Goal: Task Accomplishment & Management: Use online tool/utility

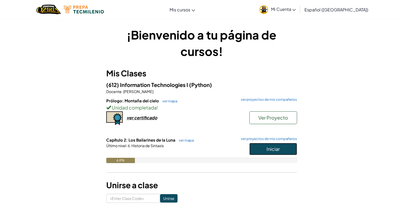
click at [266, 148] on button "Iniciar" at bounding box center [274, 149] width 48 height 12
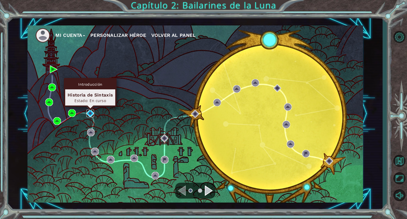
click at [91, 111] on img at bounding box center [90, 114] width 8 height 8
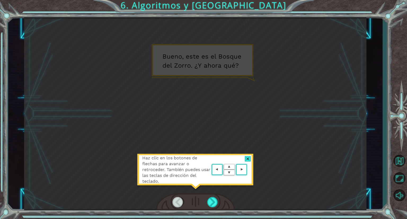
click at [248, 156] on div at bounding box center [248, 159] width 6 height 6
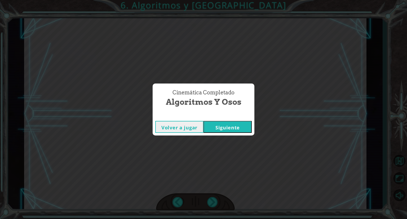
click at [231, 122] on button "Siguiente" at bounding box center [228, 127] width 48 height 12
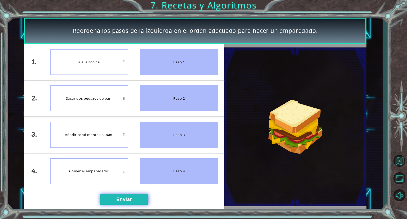
click at [132, 198] on button "Enviar" at bounding box center [124, 199] width 48 height 11
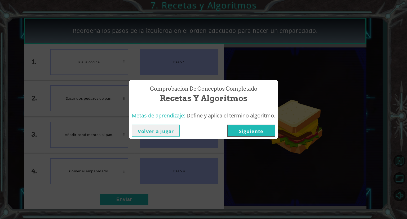
click at [263, 129] on button "Siguiente" at bounding box center [251, 131] width 48 height 12
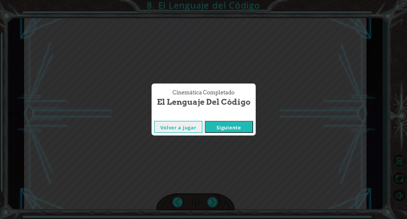
click at [223, 118] on div "Volver a jugar [GEOGRAPHIC_DATA]" at bounding box center [204, 126] width 104 height 17
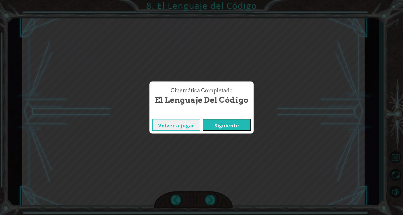
click at [224, 124] on button "Siguiente" at bounding box center [227, 125] width 48 height 12
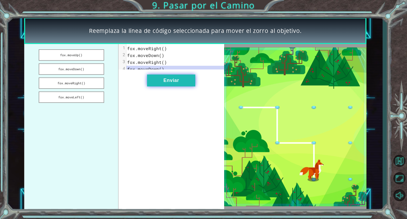
click at [185, 86] on button "Enviar" at bounding box center [171, 81] width 48 height 12
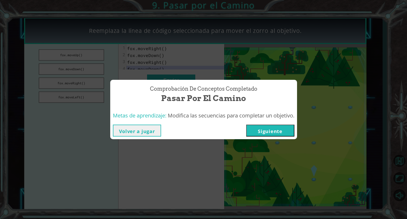
click at [246, 134] on div "Volver a jugar [GEOGRAPHIC_DATA]" at bounding box center [204, 131] width 182 height 12
click at [251, 134] on button "Siguiente" at bounding box center [270, 131] width 48 height 12
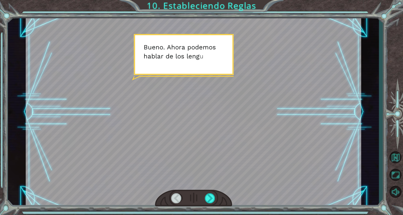
click at [251, 134] on div at bounding box center [194, 112] width 336 height 189
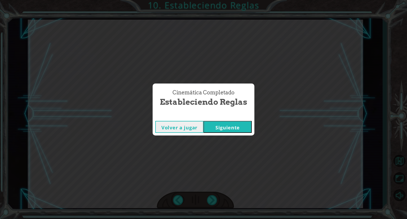
click at [228, 129] on button "Siguiente" at bounding box center [228, 127] width 48 height 12
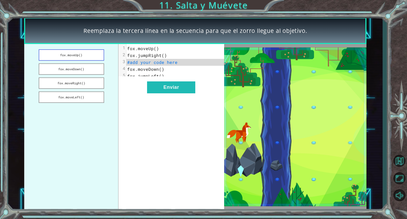
click at [70, 53] on button "fox.moveUp()" at bounding box center [72, 54] width 66 height 11
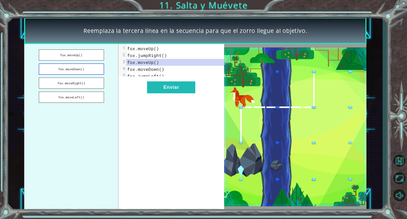
click at [78, 67] on button "fox.moveDown()" at bounding box center [72, 68] width 66 height 11
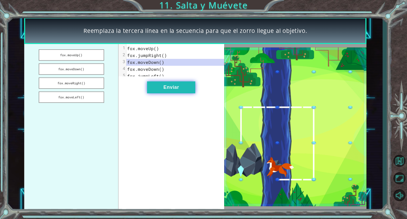
click at [177, 91] on button "Enviar" at bounding box center [171, 87] width 48 height 12
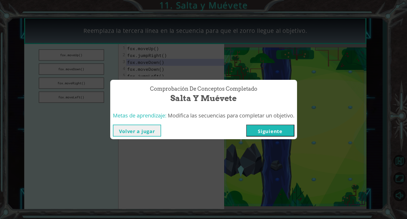
click at [259, 129] on button "Siguiente" at bounding box center [270, 131] width 48 height 12
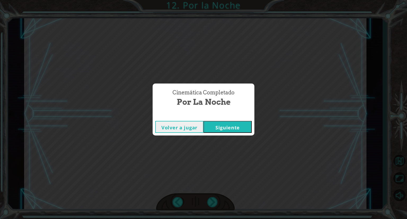
click at [242, 125] on button "Siguiente" at bounding box center [228, 127] width 48 height 12
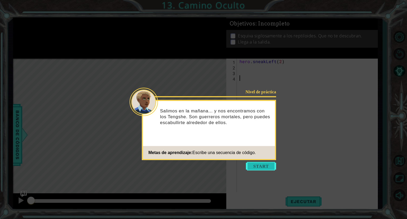
click at [263, 165] on button "Start" at bounding box center [261, 166] width 30 height 8
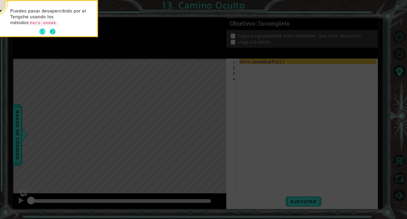
click at [51, 30] on button "Next" at bounding box center [52, 31] width 9 height 9
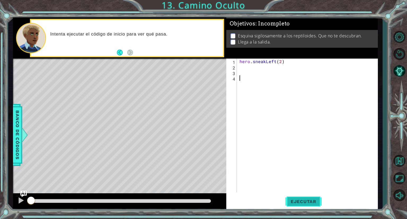
click at [303, 205] on button "Ejecutar" at bounding box center [304, 201] width 36 height 15
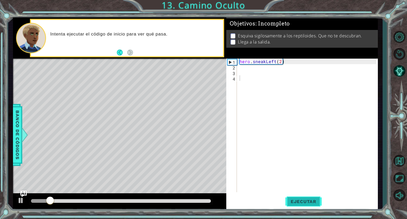
click at [303, 205] on button "Ejecutar" at bounding box center [304, 201] width 36 height 15
click at [250, 62] on div "hero . sneakLeft ( 2 )" at bounding box center [309, 131] width 141 height 145
type textarea "hero.sneakLeft(2)"
click at [248, 66] on div "hero . sneakLeft ( 2 )" at bounding box center [309, 131] width 141 height 145
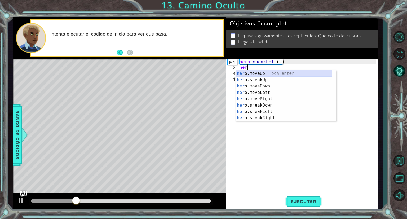
click at [267, 71] on div "her o.moveUp Toca enter her o.sneakUp Toca enter her o.moveDown Toca enter her …" at bounding box center [284, 102] width 96 height 64
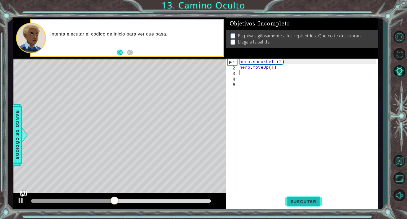
type textarea "hero.moveUp(1)"
click at [300, 198] on button "Ejecutar" at bounding box center [304, 201] width 36 height 15
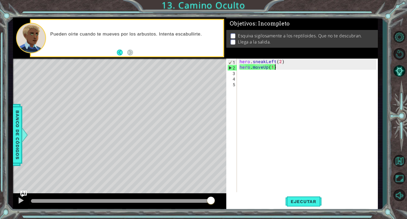
click at [276, 68] on div "hero . sneakLeft ( 2 ) hero . moveUp ( 1 )" at bounding box center [309, 131] width 141 height 145
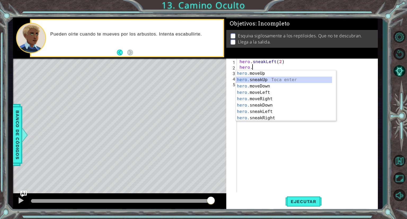
click at [285, 77] on div "hero. moveUp Toca enter hero. sneakUp Toca enter hero. moveDown Toca enter hero…" at bounding box center [284, 102] width 96 height 64
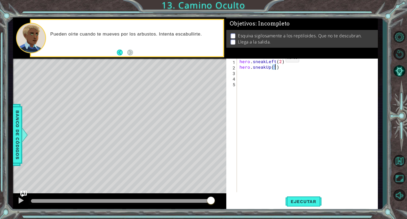
type textarea "hero.sneakUp(2)"
click at [244, 86] on div "hero . sneakLeft ( 2 ) hero . sneakUp ( 2 )" at bounding box center [309, 131] width 141 height 145
click at [249, 80] on div "hero . sneakLeft ( 2 ) hero . sneakUp ( 2 )" at bounding box center [309, 131] width 141 height 145
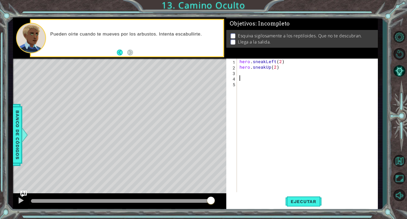
click at [250, 74] on div "hero . sneakLeft ( 2 ) hero . sneakUp ( 2 )" at bounding box center [309, 131] width 141 height 145
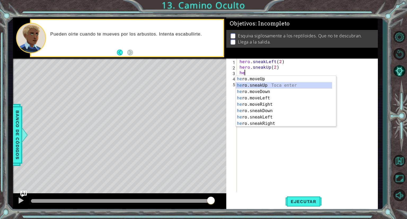
click at [257, 86] on div "he ro.moveUp Toca enter he ro.sneakUp Toca enter he ro.moveDown Toca enter he r…" at bounding box center [284, 108] width 96 height 64
type textarea "hero.sneakUp(1)"
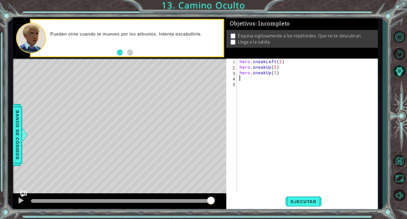
click at [269, 75] on div "hero . sneakLeft ( 2 ) hero . sneakUp ( 2 ) hero . sneakUp ( 1 )" at bounding box center [309, 131] width 141 height 145
click at [271, 73] on div "hero . sneakLeft ( 2 ) hero . sneakUp ( 2 ) hero . sneakUp ( 1 )" at bounding box center [309, 131] width 141 height 145
click at [276, 80] on div "hero.sneakR ight Toca enter" at bounding box center [286, 85] width 100 height 19
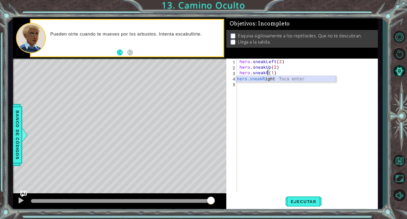
type textarea "hero.sneakRight(1)(1)"
click at [305, 71] on div "hero . sneakLeft ( 2 ) hero . sneakUp ( 2 ) hero . sneakRight ( 1 ) ( 1 )" at bounding box center [309, 131] width 141 height 145
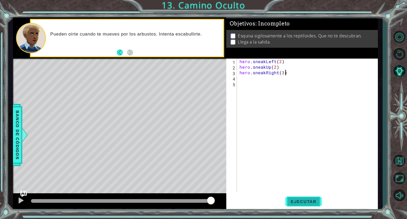
click at [304, 203] on span "Ejecutar" at bounding box center [304, 201] width 36 height 5
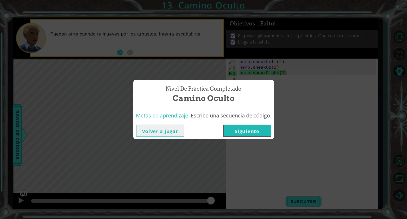
click at [176, 130] on button "Volver a jugar" at bounding box center [160, 131] width 48 height 12
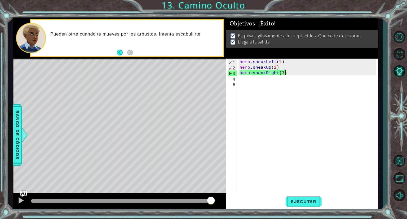
click at [282, 75] on div "hero . sneakLeft ( 2 ) hero . sneakUp ( 2 ) hero . sneakRight ( 3 )" at bounding box center [309, 131] width 141 height 145
click at [283, 75] on div "hero . sneakLeft ( 2 ) hero . sneakUp ( 2 ) hero . sneakRight ( 3 )" at bounding box center [309, 131] width 141 height 145
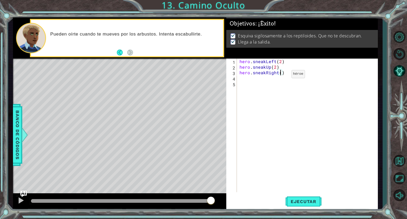
type textarea "hero.sneakRight(2)"
click at [297, 146] on div "hero . sneakLeft ( 2 ) hero . sneakUp ( 2 ) hero . sneakRight ( 2 )" at bounding box center [309, 131] width 141 height 145
click at [316, 201] on span "Ejecutar" at bounding box center [304, 201] width 36 height 5
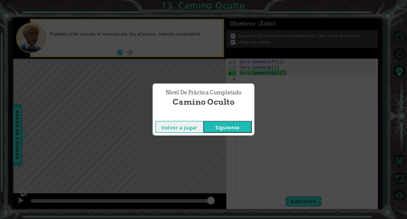
click at [236, 130] on button "Siguiente" at bounding box center [228, 127] width 48 height 12
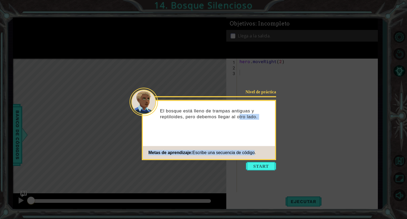
drag, startPoint x: 239, startPoint y: 124, endPoint x: 258, endPoint y: 159, distance: 39.7
click at [258, 130] on div "Nivel de práctica El bosque está lleno de trampas antiguas y reptiloides, pero …" at bounding box center [209, 115] width 132 height 29
click at [264, 162] on button "Start" at bounding box center [261, 166] width 30 height 8
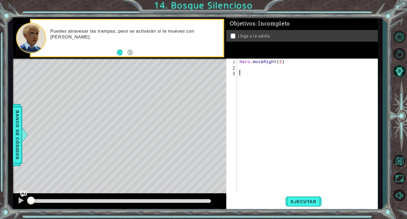
click at [241, 66] on div "hero . moveRight ( 2 )" at bounding box center [309, 131] width 141 height 145
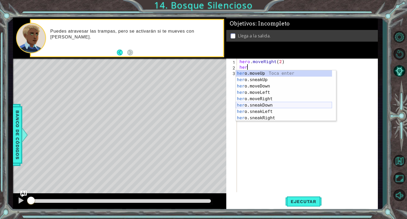
click at [261, 103] on div "her o.moveUp Toca enter her o.sneakUp Toca enter her o.moveDown Toca enter her …" at bounding box center [284, 102] width 96 height 64
type textarea "hero.sneakDown(1)"
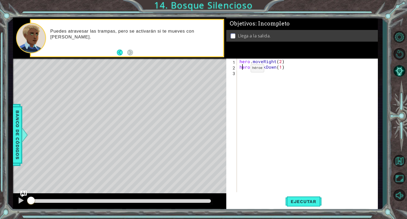
click at [242, 69] on div "hero . moveRight ( 2 ) hero . sneakDown ( 1 )" at bounding box center [309, 131] width 141 height 145
click at [245, 73] on div "hero . moveRight ( 2 ) hero . sneakDown ( 1 )" at bounding box center [309, 131] width 141 height 145
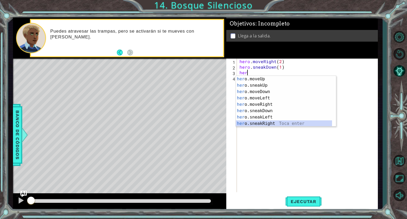
click at [264, 122] on div "her o.moveUp Toca enter her o.sneakUp Toca enter her o.moveDown Toca enter her …" at bounding box center [284, 108] width 96 height 64
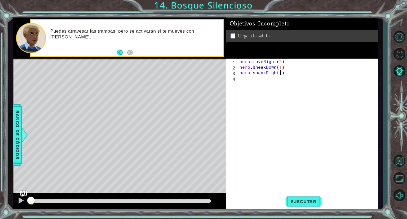
type textarea "hero.sneakRight(2)"
click at [236, 80] on div "4" at bounding box center [233, 79] width 10 height 6
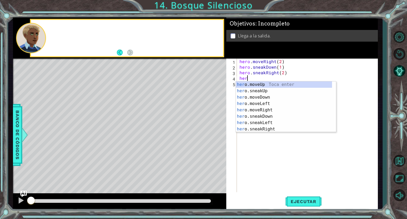
scroll to position [0, 0]
click at [244, 84] on div "her o.moveUp Toca enter her o.sneakUp Toca enter her o.moveDown Toca enter her …" at bounding box center [284, 113] width 96 height 64
type textarea "hero.moveUp(1)"
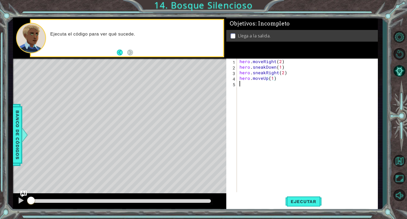
click at [250, 87] on div "hero . moveRight ( 2 ) hero . sneakDown ( 1 ) hero . sneakRight ( 2 ) hero . mo…" at bounding box center [309, 131] width 141 height 145
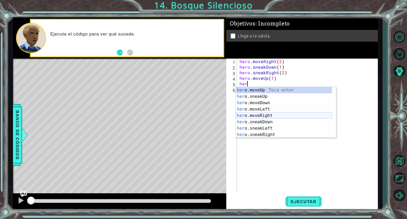
click at [260, 113] on div "her o.moveUp Toca enter her o.sneakUp Toca enter her o.moveDown Toca enter her …" at bounding box center [284, 119] width 96 height 64
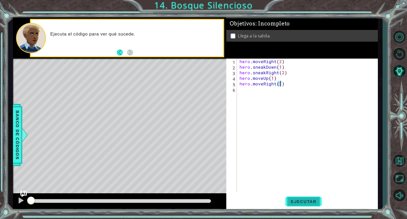
type textarea "hero.moveRight(1)"
click at [318, 201] on span "Ejecutar" at bounding box center [304, 201] width 36 height 5
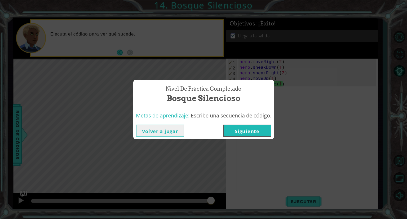
click at [252, 132] on button "Siguiente" at bounding box center [247, 131] width 48 height 12
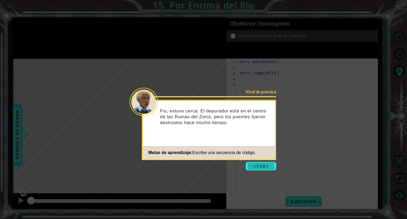
click at [271, 170] on button "Start" at bounding box center [261, 166] width 30 height 8
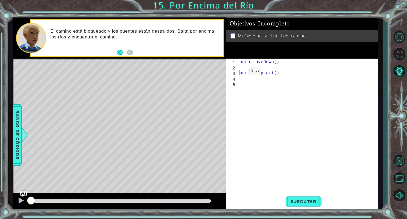
click at [239, 72] on div "hero . moveDown ( ) hero . jumpLeft ( )" at bounding box center [309, 131] width 141 height 145
type textarea "hero.jumpLeft()"
click at [240, 74] on div "hero . moveDown ( ) hero . jumpLeft ( )" at bounding box center [309, 131] width 141 height 145
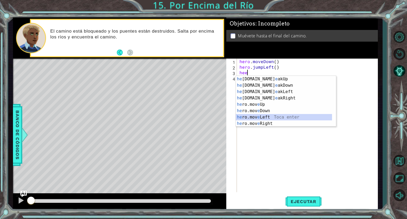
click at [268, 116] on div "he [DOMAIN_NAME] e akUp Toca enter he [DOMAIN_NAME] e akDown Toca enter he [DOM…" at bounding box center [284, 108] width 96 height 64
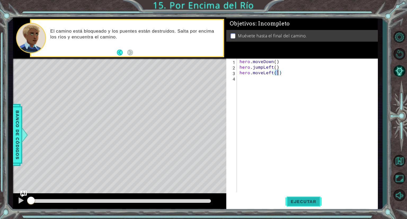
type textarea "hero.moveLeft(1)"
click at [312, 200] on span "Ejecutar" at bounding box center [304, 201] width 36 height 5
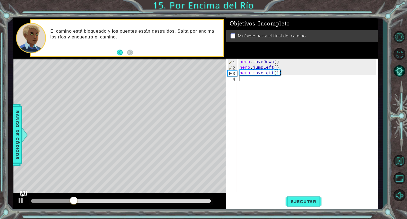
click at [243, 80] on div "hero . moveDown ( ) hero . jumpLeft ( ) hero . moveLeft ( 1 )" at bounding box center [309, 131] width 141 height 145
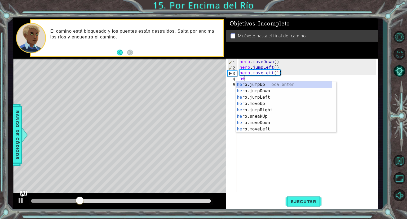
type textarea "her"
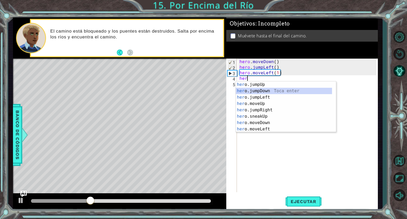
click at [248, 91] on div "her o.jumpUp Toca enter her o.jumpDown Toca enter her o.jumpLeft Toca enter her…" at bounding box center [284, 113] width 96 height 64
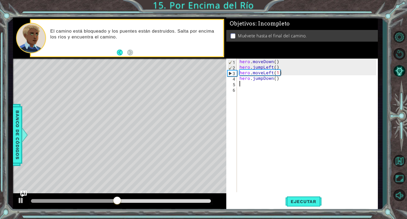
type textarea "he"
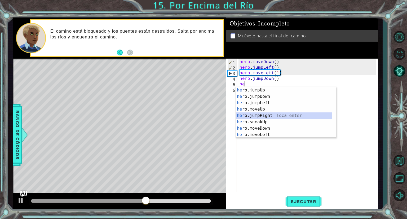
click at [274, 118] on div "he ro.jumpUp Toca enter he ro.jumpDown Toca enter he ro.jumpLeft Toca enter he …" at bounding box center [284, 119] width 96 height 64
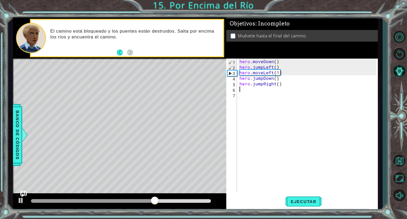
click at [254, 97] on div "hero . moveDown ( ) hero . jumpLeft ( ) hero . moveLeft ( 1 ) hero . jumpDown (…" at bounding box center [309, 131] width 141 height 145
click at [244, 89] on div "hero . moveDown ( ) hero . jumpLeft ( ) hero . moveLeft ( 1 ) hero . jumpDown (…" at bounding box center [309, 131] width 141 height 145
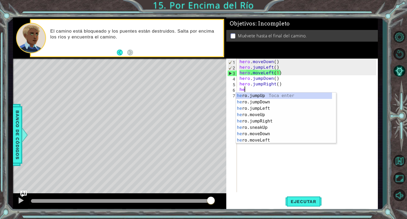
click at [266, 88] on div "hero . moveDown ( ) hero . jumpLeft ( ) hero . moveLeft ( 1 ) hero . jumpDown (…" at bounding box center [309, 131] width 141 height 145
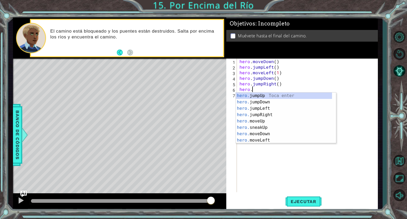
scroll to position [0, 0]
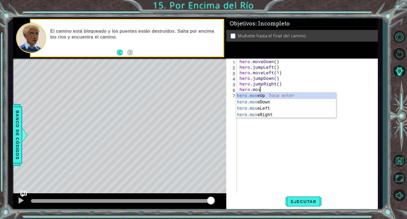
type textarea "hero.move"
click at [276, 118] on div "hero . moveDown ( ) hero . jumpLeft ( ) hero . moveLeft ( 1 ) hero . jumpDown (…" at bounding box center [309, 131] width 141 height 145
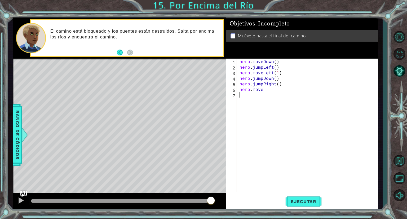
scroll to position [0, 0]
click at [272, 88] on div "hero . moveDown ( ) hero . jumpLeft ( ) hero . moveLeft ( 1 ) hero . jumpDown (…" at bounding box center [309, 131] width 141 height 145
click at [278, 95] on div "hero.moveR ight Toca enter" at bounding box center [286, 102] width 100 height 19
click at [278, 86] on div "hero . moveDown ( ) hero . jumpLeft ( ) hero . moveLeft ( 1 ) hero . jumpDown (…" at bounding box center [309, 131] width 141 height 145
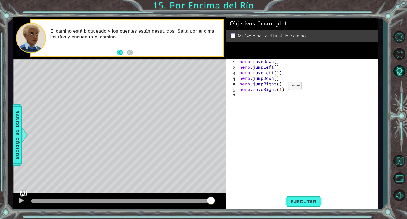
scroll to position [0, 2]
click at [275, 78] on div "hero . moveDown ( ) hero . jumpLeft ( ) hero . moveLeft ( 1 ) hero . jumpDown (…" at bounding box center [309, 131] width 141 height 145
click at [275, 62] on div "hero . moveDown ( ) hero . jumpLeft ( ) hero . moveLeft ( 1 ) hero . jumpDown (…" at bounding box center [309, 131] width 141 height 145
click at [275, 68] on div "hero . moveDown ( 1 ) hero . jumpLeft ( ) hero . moveLeft ( 1 ) hero . jumpDown…" at bounding box center [309, 131] width 141 height 145
type textarea "hero.jumpLeft(1)"
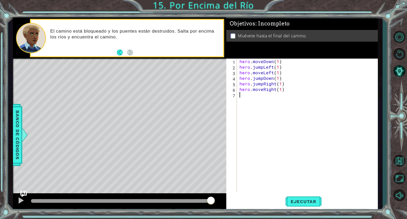
click at [281, 138] on div "hero . moveDown ( 1 ) hero . jumpLeft ( 1 ) hero . moveLeft ( 1 ) hero . jumpDo…" at bounding box center [309, 131] width 141 height 145
click at [303, 199] on span "Ejecutar" at bounding box center [304, 201] width 36 height 5
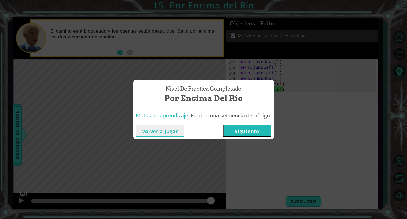
click at [260, 130] on button "Siguiente" at bounding box center [247, 131] width 48 height 12
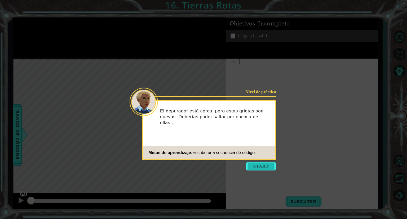
click at [260, 167] on button "Start" at bounding box center [261, 166] width 30 height 8
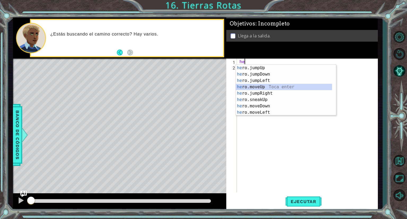
click at [268, 90] on div "he ro.jumpUp Toca enter he ro.jumpDown Toca enter he ro.jumpLeft Toca enter he …" at bounding box center [284, 97] width 96 height 64
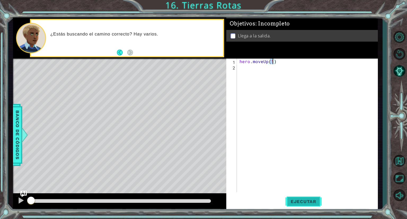
click at [307, 205] on button "Ejecutar" at bounding box center [304, 201] width 36 height 15
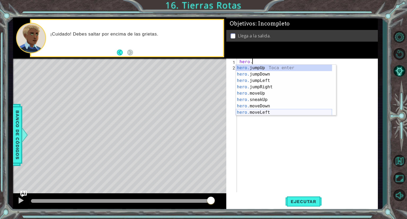
click at [285, 110] on div "hero. jumpUp Toca enter hero. jumpDown Toca enter hero. jumpLeft Toca enter her…" at bounding box center [284, 97] width 96 height 64
type textarea "hero.moveLeft(1)"
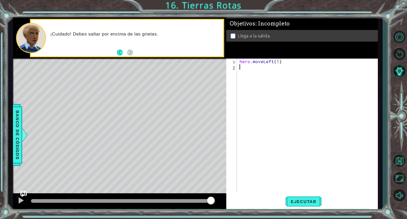
click at [254, 74] on div "hero . moveLeft ( 1 )" at bounding box center [309, 131] width 141 height 145
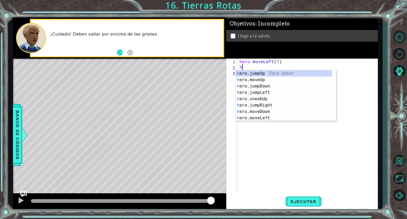
type textarea "he"
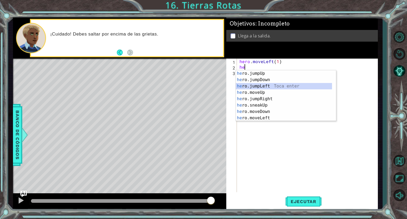
click at [263, 88] on div "he ro.jumpUp Toca enter he ro.jumpDown Toca enter he ro.jumpLeft Toca enter he …" at bounding box center [284, 102] width 96 height 64
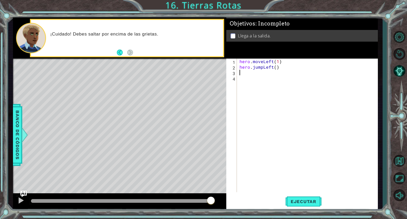
click at [264, 87] on div "hero . moveLeft ( 1 ) hero . jumpLeft ( )" at bounding box center [309, 131] width 141 height 145
click at [247, 76] on div "hero . moveLeft ( 1 ) hero . jumpLeft ( )" at bounding box center [309, 131] width 141 height 145
click at [247, 74] on div "hero . moveLeft ( 1 ) hero . jumpLeft ( )" at bounding box center [309, 131] width 141 height 145
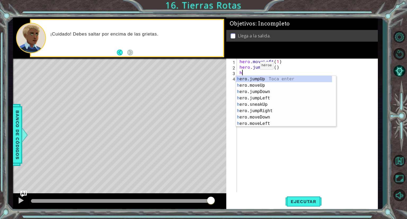
type textarea "he"
click at [267, 90] on div "he ro.jumpUp Toca enter he ro.jumpDown Toca enter he ro.jumpLeft Toca enter he …" at bounding box center [284, 108] width 96 height 64
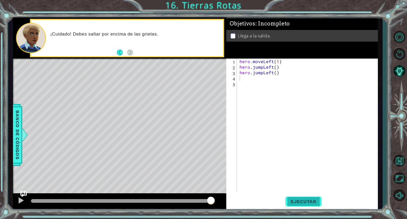
click at [307, 201] on span "Ejecutar" at bounding box center [304, 201] width 36 height 5
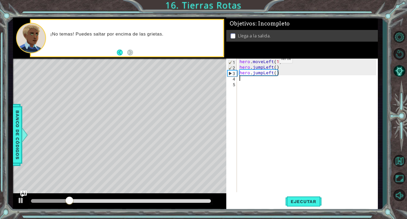
click at [270, 60] on div "hero . moveLeft ( 1 ) hero . jumpLeft ( ) hero . jumpLeft ( )" at bounding box center [309, 131] width 141 height 145
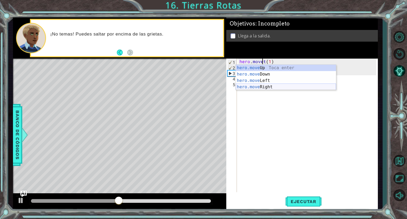
click at [287, 85] on div "hero.move Up Toca enter hero.move Down Toca enter hero.move Left Toca enter her…" at bounding box center [286, 84] width 100 height 38
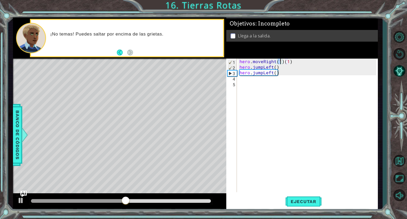
click at [296, 63] on div "hero . moveRight ( 1 ) ( 1 ) hero . jumpLeft ( ) hero . jumpLeft ( )" at bounding box center [309, 131] width 141 height 145
click at [294, 66] on div "hero . moveRight ( 1 ) hero . jumpLeft ( ) hero . jumpLeft ( )" at bounding box center [309, 131] width 141 height 145
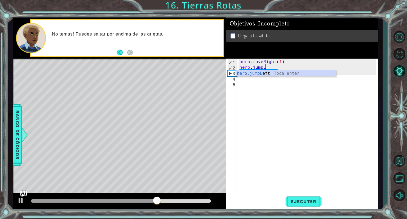
type textarea "hero.jump"
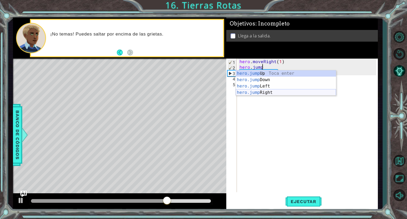
click at [279, 93] on div "hero.jump Up Toca enter hero.jump Down Toca enter hero.jump Left Toca enter her…" at bounding box center [286, 89] width 100 height 38
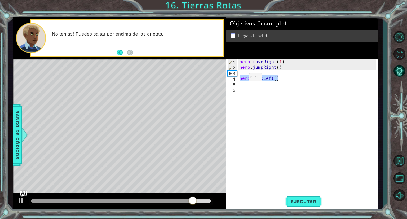
drag, startPoint x: 288, startPoint y: 79, endPoint x: 240, endPoint y: 78, distance: 47.7
click at [240, 78] on div "hero . moveRight ( 1 ) hero . jumpRight ( ) hero . jumpLeft ( )" at bounding box center [309, 131] width 141 height 145
type textarea "hero.jumpLeft()"
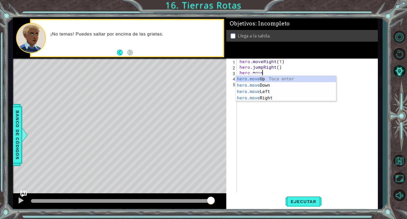
scroll to position [0, 1]
click at [282, 96] on div "hero.move Up Toca enter hero.move Down Toca enter hero.move Left Toca enter her…" at bounding box center [286, 95] width 100 height 38
type textarea "hero.moveRight(1)"
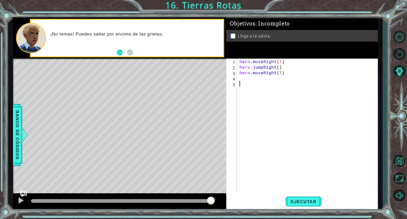
click at [259, 83] on div "hero . moveRight ( 1 ) hero . jumpRight ( ) hero . moveRight ( 1 )" at bounding box center [309, 131] width 141 height 145
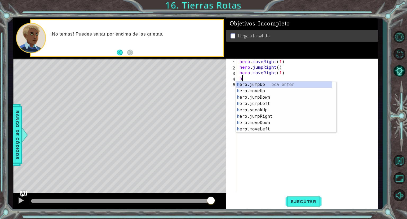
type textarea "he"
click at [261, 90] on div "he ro.jumpUp Toca enter he ro.jumpDown Toca enter he ro.jumpLeft Toca enter he …" at bounding box center [284, 113] width 96 height 64
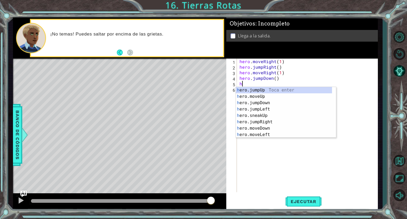
type textarea "he"
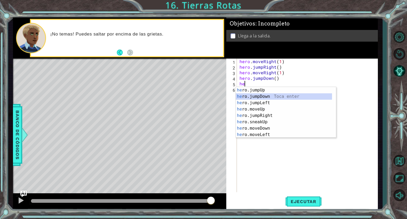
click at [251, 94] on div "he ro.jumpUp Toca enter he ro.jumpDown Toca enter he ro.jumpLeft Toca enter he …" at bounding box center [284, 119] width 96 height 64
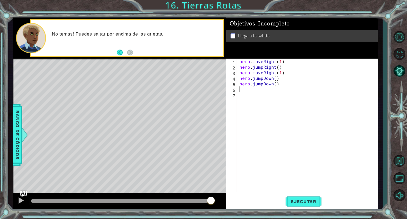
click at [275, 87] on div "hero . moveRight ( 1 ) hero . jumpRight ( ) hero . moveRight ( 1 ) hero . jumpD…" at bounding box center [309, 131] width 141 height 145
click at [274, 83] on div "hero . moveRight ( 1 ) hero . jumpRight ( ) hero . moveRight ( 1 ) hero . jumpD…" at bounding box center [309, 131] width 141 height 145
click at [275, 84] on div "hero . moveRight ( 1 ) hero . jumpRight ( ) hero . moveRight ( 1 ) hero . jumpD…" at bounding box center [309, 131] width 141 height 145
click at [274, 80] on div "hero . moveRight ( 1 ) hero . jumpRight ( ) hero . moveRight ( 1 ) hero . jumpD…" at bounding box center [309, 131] width 141 height 145
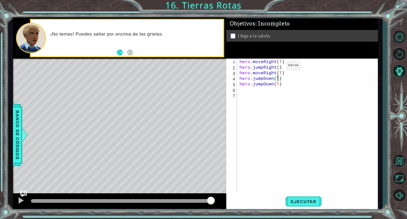
click at [278, 67] on div "hero . moveRight ( 1 ) hero . jumpRight ( ) hero . moveRight ( 1 ) hero . jumpD…" at bounding box center [309, 131] width 141 height 145
click at [295, 203] on span "Ejecutar" at bounding box center [304, 201] width 36 height 5
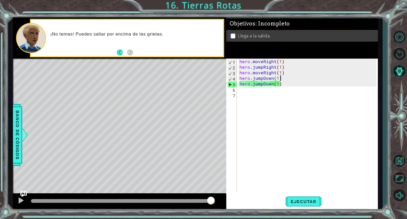
click at [284, 77] on div "hero . moveRight ( 1 ) hero . jumpRight ( 1 ) hero . moveRight ( 1 ) hero . jum…" at bounding box center [309, 131] width 141 height 145
click at [262, 65] on div "hero . moveRight ( 1 ) hero . jumpRight ( 1 ) hero . moveRight ( 1 ) hero . jum…" at bounding box center [309, 131] width 141 height 145
click at [283, 85] on div "hero . moveRight ( 1 ) hero . jumpRight ( 1 ) hero . moveRight ( 1 ) hero . jum…" at bounding box center [309, 131] width 141 height 145
drag, startPoint x: 283, startPoint y: 85, endPoint x: 258, endPoint y: 92, distance: 26.1
click at [258, 92] on div "hero . moveRight ( 1 ) hero . jumpRight ( 1 ) hero . moveRight ( 1 ) hero . jum…" at bounding box center [309, 131] width 141 height 145
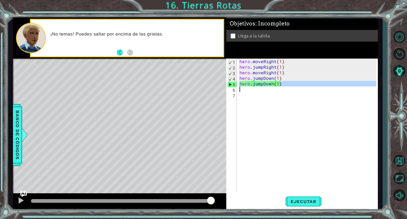
type textarea "hero.jumpDown(1)"
click at [307, 203] on span "Ejecutar" at bounding box center [304, 201] width 36 height 5
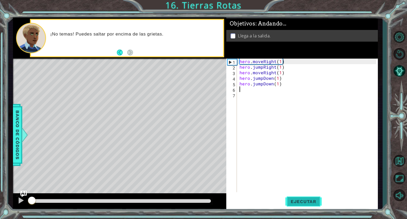
scroll to position [0, 0]
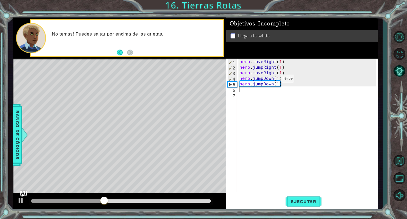
click at [272, 80] on div "hero . moveRight ( 1 ) hero . jumpRight ( 1 ) hero . moveRight ( 1 ) hero . jum…" at bounding box center [309, 131] width 141 height 145
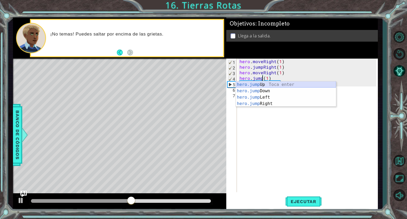
click at [275, 84] on div "hero.jump Up Toca enter hero.jump Down Toca enter hero.jump Left Toca enter her…" at bounding box center [286, 100] width 100 height 38
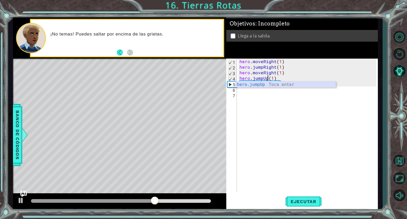
click at [267, 85] on div "hero.jumpUp Toca enter" at bounding box center [286, 90] width 100 height 19
click at [277, 86] on div "hero.jumpUp Toca enter" at bounding box center [286, 90] width 100 height 19
type textarea "hero.jumpUp(1)"
click at [299, 129] on div "hero . moveRight ( 1 ) hero . jumpRight ( 1 ) hero . moveRight ( 1 ) hero . jum…" at bounding box center [309, 131] width 141 height 145
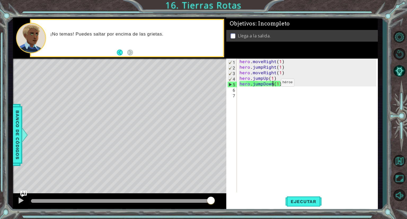
click at [272, 84] on div "hero . moveRight ( 1 ) hero . jumpRight ( 1 ) hero . moveRight ( 1 ) hero . jum…" at bounding box center [309, 131] width 141 height 145
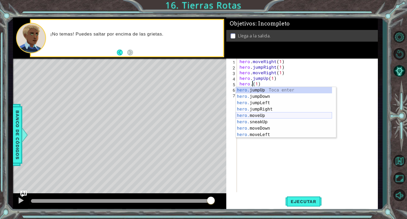
click at [289, 119] on div "hero. jumpUp Toca enter hero. jumpDown Toca enter hero. jumpLeft Toca enter her…" at bounding box center [284, 119] width 96 height 64
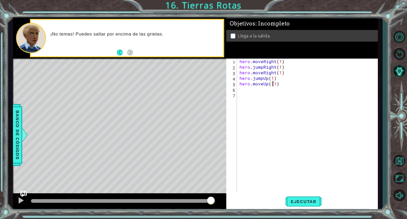
type textarea "hero.moveUp(1)"
click at [299, 194] on button "Ejecutar" at bounding box center [304, 201] width 36 height 15
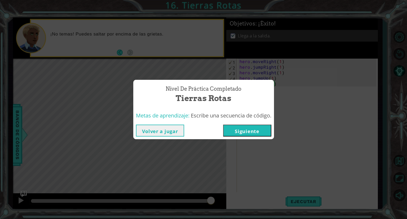
click at [233, 133] on button "Siguiente" at bounding box center [247, 131] width 48 height 12
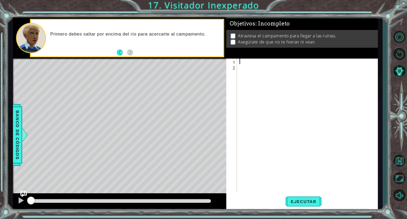
click at [241, 61] on div at bounding box center [309, 131] width 141 height 145
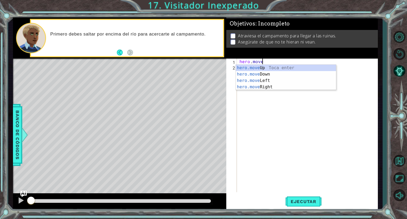
scroll to position [0, 1]
click at [266, 67] on div "hero.move Up Toca enter hero.move Down Toca enter hero.move Left Toca enter her…" at bounding box center [286, 84] width 100 height 38
type textarea "hero.moveUp(1)"
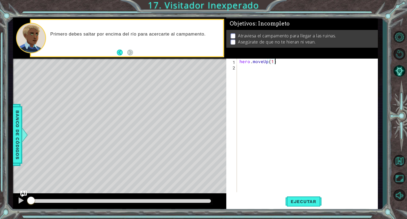
click at [284, 59] on div "hero . moveUp ( 1 )" at bounding box center [309, 131] width 141 height 145
type textarea "hero.moveUp(1)"
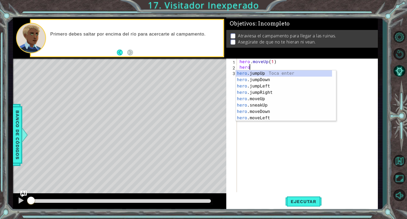
type textarea "hero"
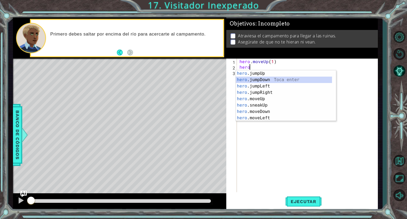
click at [266, 81] on div "hero .jumpUp Toca enter hero .jumpDown Toca enter hero .jumpLeft Toca enter her…" at bounding box center [284, 102] width 96 height 64
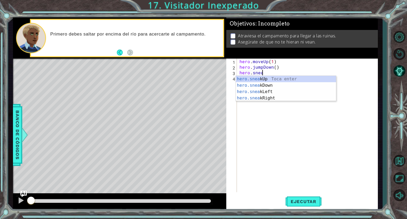
scroll to position [0, 1]
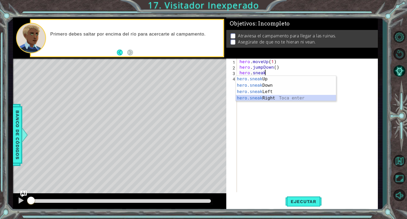
click at [302, 98] on div "hero.sneak Up Toca enter hero.sneak Down Toca enter hero.sneak Left Toca enter …" at bounding box center [286, 95] width 100 height 38
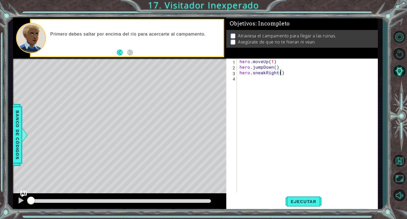
type textarea "hero.sneakRight(2)"
click at [298, 197] on button "Ejecutar" at bounding box center [304, 201] width 36 height 15
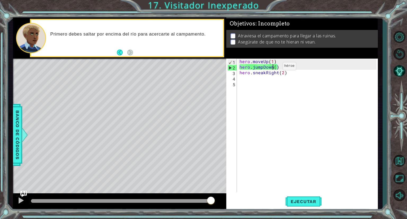
click at [274, 67] on div "hero . moveUp ( 1 ) hero . jumpDown ( ) hero . sneakRight ( 2 )" at bounding box center [309, 131] width 141 height 145
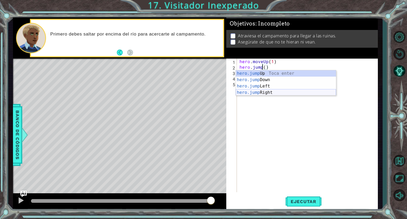
click at [279, 95] on div "hero.jump Up Toca enter hero.jump Down Toca enter hero.jump Left Toca enter her…" at bounding box center [286, 89] width 100 height 38
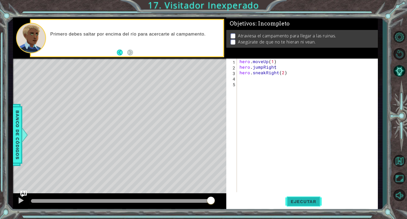
click at [295, 204] on span "Ejecutar" at bounding box center [304, 201] width 36 height 5
type textarea "hero.jumpRight(1)"
click at [306, 196] on button "Ejecutar" at bounding box center [304, 201] width 36 height 15
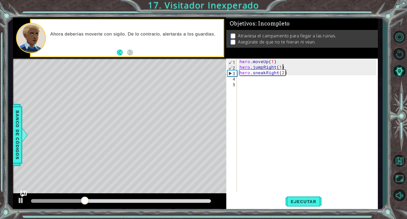
click at [301, 66] on div "hero . moveUp ( 1 ) hero . jumpRight ( 1 ) hero . sneakRight ( 2 )" at bounding box center [309, 131] width 141 height 145
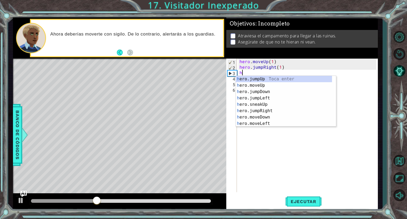
type textarea "he"
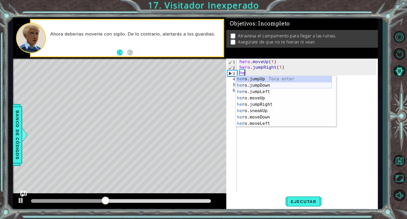
click at [285, 85] on div "he ro.jumpUp Toca enter he ro.jumpDown Toca enter he ro.jumpLeft Toca enter he …" at bounding box center [284, 108] width 96 height 64
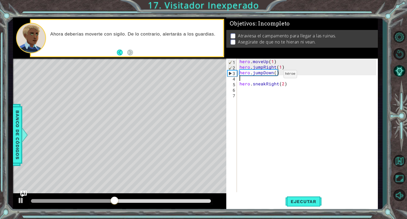
click at [275, 74] on div "hero . moveUp ( 1 ) hero . jumpRight ( 1 ) hero . jumpDown ( ) hero . sneakRigh…" at bounding box center [309, 131] width 141 height 145
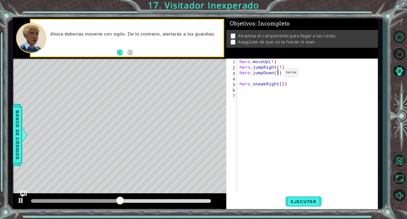
scroll to position [0, 2]
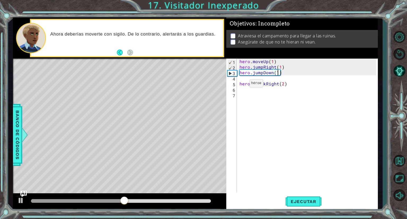
click at [241, 84] on div "hero . moveUp ( 1 ) hero . jumpRight ( 1 ) hero . jumpDown ( 1 ) hero . sneakRi…" at bounding box center [309, 131] width 141 height 145
click at [303, 199] on span "Ejecutar" at bounding box center [304, 201] width 36 height 5
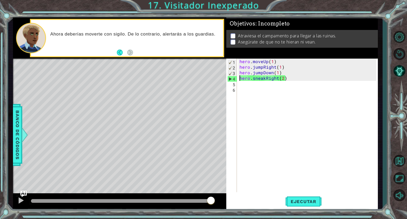
click at [282, 80] on div "hero . moveUp ( 1 ) hero . jumpRight ( 1 ) hero . jumpDown ( 1 ) hero . sneakRi…" at bounding box center [309, 131] width 141 height 145
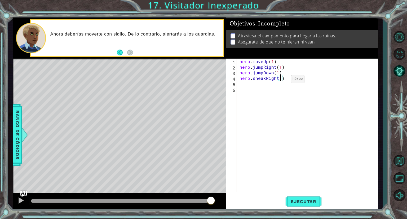
type textarea "hero.sneakRight(1)"
click at [290, 84] on div "hero . moveUp ( 1 ) hero . jumpRight ( 1 ) hero . jumpDown ( 1 ) hero . sneakRi…" at bounding box center [309, 131] width 141 height 145
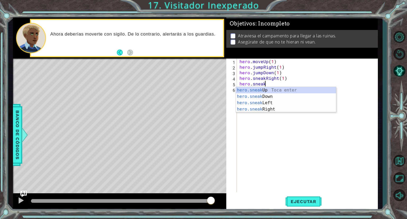
scroll to position [0, 1]
click at [286, 97] on div "hero.sneak Up Toca enter hero.sneak Down Toca enter hero.sneak Left Toca enter …" at bounding box center [286, 106] width 100 height 38
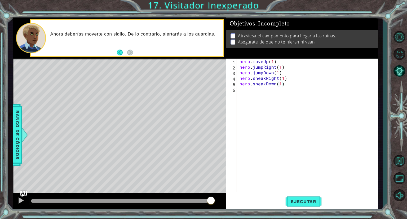
click at [289, 82] on div "hero . moveUp ( 1 ) hero . jumpRight ( 1 ) hero . jumpDown ( 1 ) hero . sneakRi…" at bounding box center [309, 131] width 141 height 145
click at [290, 80] on div "hero . moveUp ( 1 ) hero . jumpRight ( 1 ) hero . jumpDown ( 1 ) hero . sneakRi…" at bounding box center [309, 131] width 141 height 145
type textarea "hero.sneakRight(1)"
drag, startPoint x: 290, startPoint y: 80, endPoint x: 240, endPoint y: 76, distance: 50.6
click at [240, 76] on div "hero . moveUp ( 1 ) hero . jumpRight ( 1 ) hero . jumpDown ( 1 ) hero . sneakRi…" at bounding box center [309, 131] width 141 height 145
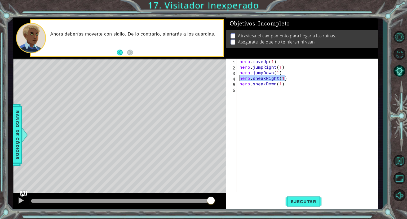
click at [256, 97] on div "hero . moveUp ( 1 ) hero . jumpRight ( 1 ) hero . jumpDown ( 1 ) hero . sneakRi…" at bounding box center [309, 131] width 141 height 145
paste textarea "hero.sneakRight(1)"
click at [282, 90] on div "hero . moveUp ( 1 ) hero . jumpRight ( 1 ) hero . jumpDown ( 1 ) hero . sneakRi…" at bounding box center [309, 131] width 141 height 145
type textarea "hero.sneakRight(2)"
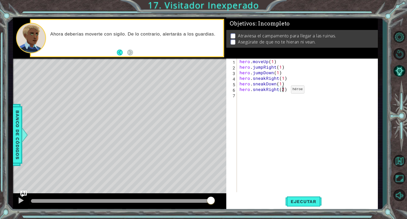
scroll to position [0, 2]
click at [289, 88] on div "hero . moveUp ( 1 ) hero . jumpRight ( 1 ) hero . jumpDown ( 1 ) hero . sneakRi…" at bounding box center [309, 131] width 141 height 145
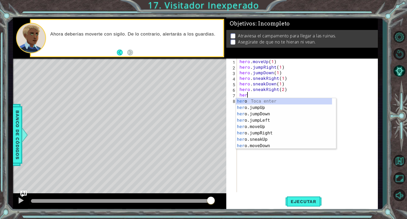
scroll to position [0, 0]
click at [290, 126] on div "her o Toca enter her o.jumpUp Toca enter her o.jumpDown Toca enter her o.jumpLe…" at bounding box center [284, 130] width 96 height 64
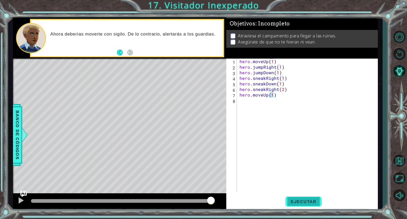
click at [301, 196] on button "Ejecutar" at bounding box center [304, 201] width 36 height 15
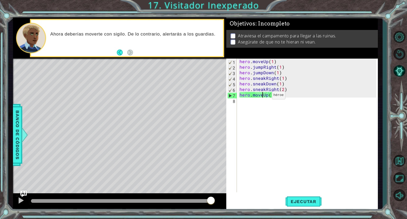
click at [263, 96] on div "hero . moveUp ( 1 ) hero . jumpRight ( 1 ) hero . jumpDown ( 1 ) hero . sneakRi…" at bounding box center [309, 131] width 141 height 145
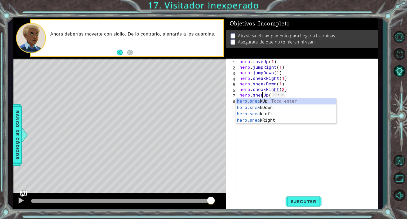
scroll to position [0, 1]
type textarea "hero.sneakUp(1)"
click at [302, 200] on span "Ejecutar" at bounding box center [304, 201] width 36 height 5
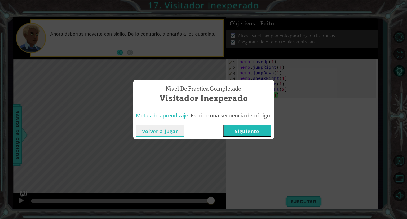
click at [259, 133] on button "Siguiente" at bounding box center [247, 131] width 48 height 12
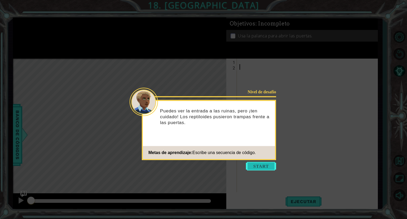
click at [259, 166] on button "Start" at bounding box center [261, 166] width 30 height 8
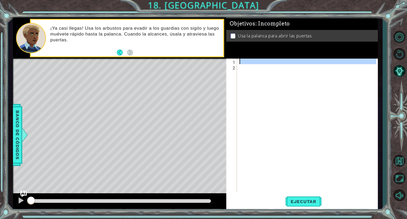
click at [236, 63] on div "1" at bounding box center [233, 62] width 10 height 6
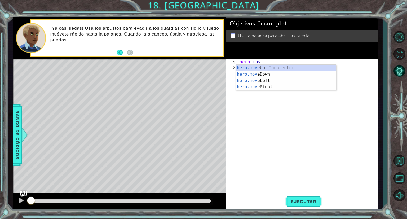
scroll to position [0, 1]
click at [248, 89] on div "hero.move Up Toca enter hero.move Down Toca enter hero.move Left Toca enter her…" at bounding box center [286, 84] width 100 height 38
type textarea "hero.moveRight(1)"
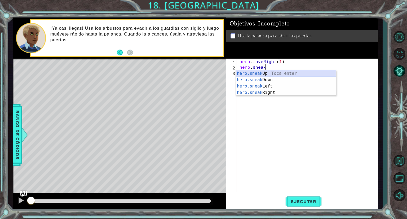
click at [261, 76] on div "hero.sneak Up Toca enter hero.sneak Down Toca enter hero.sneak Left Toca enter …" at bounding box center [286, 89] width 100 height 38
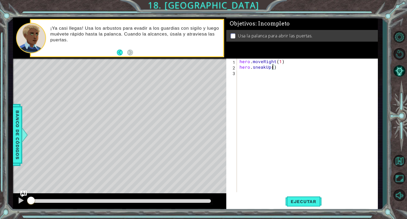
type textarea "hero.sneakUp(2)"
click at [257, 76] on div "hero . moveRight ( 1 ) hero . sneakUp ( 2 )" at bounding box center [309, 131] width 141 height 145
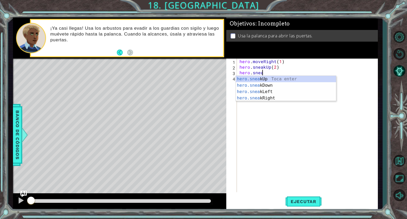
scroll to position [0, 1]
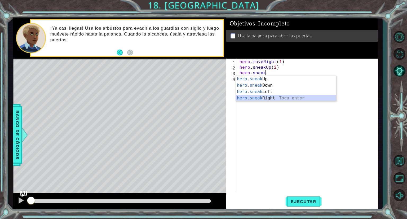
click at [265, 99] on div "hero.sneak Up Toca enter hero.sneak Down Toca enter hero.sneak Left Toca enter …" at bounding box center [286, 95] width 100 height 38
type textarea "hero.sneakRight(1)"
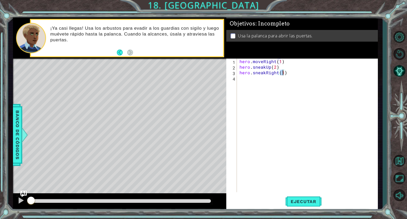
click at [296, 79] on div "hero . moveRight ( 1 ) hero . sneakUp ( 2 ) hero . sneakRight ( 1 )" at bounding box center [309, 131] width 141 height 145
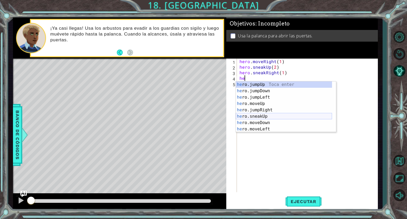
click at [291, 117] on div "he ro.jumpUp Toca enter he ro.jumpDown Toca enter he ro.jumpLeft Toca enter he …" at bounding box center [284, 113] width 96 height 64
type textarea "hero.sneakUp(1)"
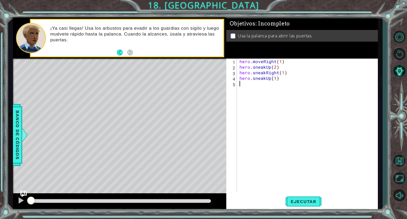
click at [247, 88] on div "hero . moveRight ( 1 ) hero . sneakUp ( 2 ) hero . sneakRight ( 1 ) hero . snea…" at bounding box center [309, 131] width 141 height 145
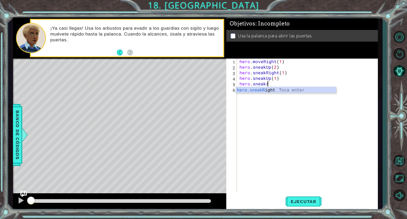
scroll to position [0, 1]
click at [250, 87] on div "hero.sneakR ight Toca enter" at bounding box center [286, 96] width 100 height 19
type textarea "hero.sneakRight(1)"
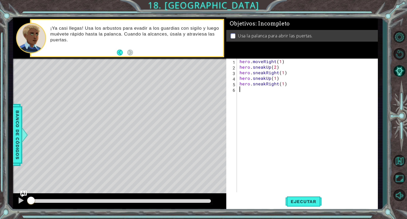
click at [294, 90] on div "hero . moveRight ( 1 ) hero . sneakUp ( 2 ) hero . sneakRight ( 1 ) hero . snea…" at bounding box center [309, 131] width 141 height 145
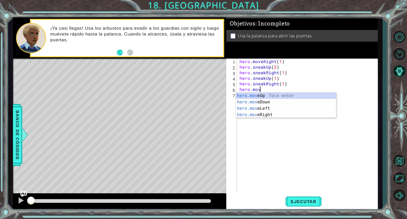
scroll to position [0, 1]
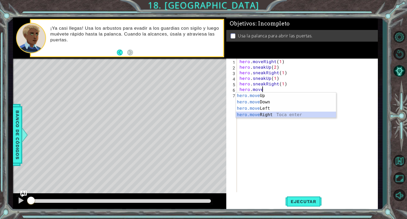
click at [306, 116] on div "hero.move Up Toca enter hero.move Down Toca enter hero.move Left Toca enter her…" at bounding box center [286, 112] width 100 height 38
type textarea "hero.moveRight(1)"
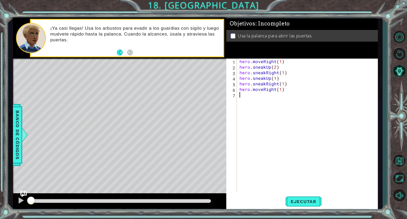
click at [289, 99] on div "hero . moveRight ( 1 ) hero . sneakUp ( 2 ) hero . sneakRight ( 1 ) hero . snea…" at bounding box center [309, 131] width 141 height 145
click at [247, 106] on div "hero . moveRight ( 1 ) hero . sneakUp ( 2 ) hero . sneakRight ( 1 ) hero . snea…" at bounding box center [309, 131] width 141 height 145
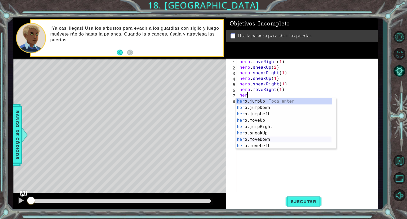
click at [298, 137] on div "her o.jumpUp Toca enter her o.jumpDown Toca enter her o.jumpLeft Toca enter her…" at bounding box center [284, 130] width 96 height 64
type textarea "hero.moveDown(1)"
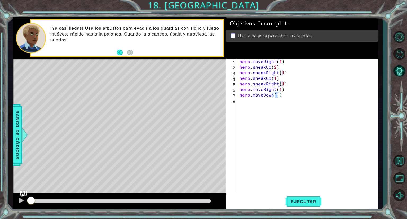
click at [258, 101] on div "hero . moveRight ( 1 ) hero . sneakUp ( 2 ) hero . sneakRight ( 1 ) hero . snea…" at bounding box center [309, 131] width 141 height 145
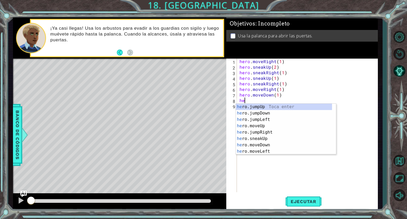
type textarea "her"
click at [260, 110] on div "her o.jumpUp Toca enter her o.jumpDown Toca enter her o.jumpLeft Toca enter her…" at bounding box center [284, 136] width 96 height 64
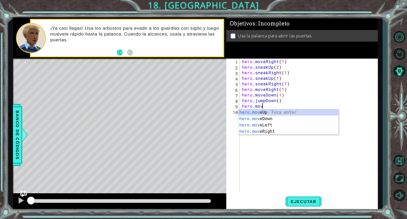
scroll to position [0, 1]
click at [263, 131] on div "hero.move Up Toca enter hero.move Down Toca enter hero.move Left Toca enter her…" at bounding box center [288, 128] width 100 height 38
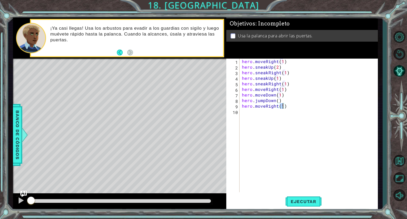
type textarea "hero.moveRight(2)"
click at [263, 131] on div "hero . moveRight ( 1 ) hero . sneakUp ( 2 ) hero . sneakRight ( 1 ) hero . snea…" at bounding box center [310, 131] width 138 height 145
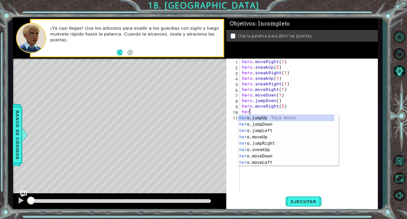
scroll to position [0, 0]
type textarea "hero"
click at [258, 115] on div "hero .jumpUp Toca enter hero .jumpDown Toca enter hero .jumpLeft Toca enter her…" at bounding box center [286, 147] width 96 height 64
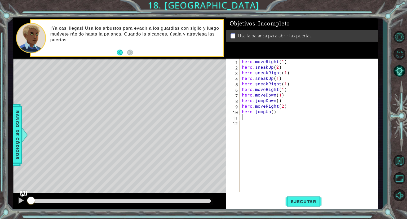
click at [258, 118] on div "hero . moveRight ( 1 ) hero . sneakUp ( 2 ) hero . sneakRight ( 1 ) hero . snea…" at bounding box center [310, 131] width 138 height 145
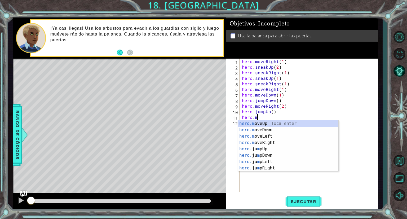
scroll to position [0, 1]
click at [262, 123] on div "hero.m oveUp Toca enter hero.m oveDown Toca enter hero.m oveLeft Toca enter her…" at bounding box center [288, 152] width 100 height 64
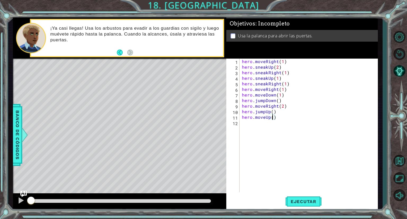
scroll to position [0, 2]
click at [273, 112] on div "hero . moveRight ( 1 ) hero . sneakUp ( 2 ) hero . sneakRight ( 1 ) hero . snea…" at bounding box center [310, 131] width 138 height 145
click at [276, 119] on div "hero . moveRight ( 1 ) hero . sneakUp ( 2 ) hero . sneakRight ( 1 ) hero . snea…" at bounding box center [310, 131] width 138 height 145
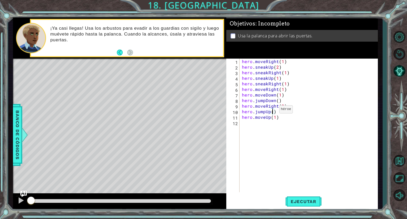
click at [273, 111] on div "hero . moveRight ( 1 ) hero . sneakUp ( 2 ) hero . sneakRight ( 1 ) hero . snea…" at bounding box center [310, 131] width 138 height 145
click at [277, 101] on div "hero . moveRight ( 1 ) hero . sneakUp ( 2 ) hero . sneakRight ( 1 ) hero . snea…" at bounding box center [310, 131] width 138 height 145
type textarea "hero.jumpDown(1)"
click at [301, 198] on button "Ejecutar" at bounding box center [304, 201] width 36 height 15
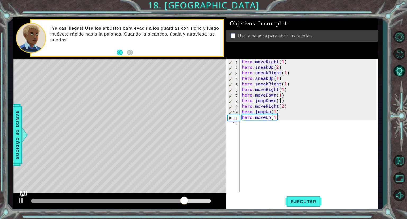
click at [244, 125] on div "hero . moveRight ( 1 ) hero . sneakUp ( 2 ) hero . sneakRight ( 1 ) hero . snea…" at bounding box center [310, 131] width 138 height 145
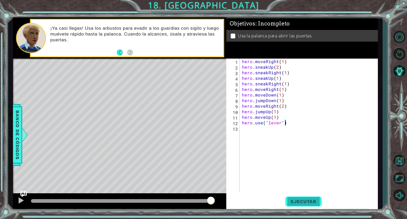
type textarea "hero.use("lever")"
click at [304, 204] on span "Ejecutar" at bounding box center [304, 201] width 36 height 5
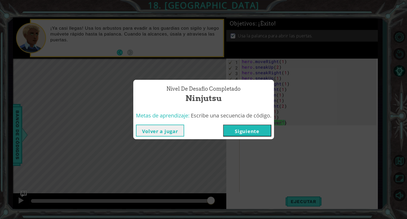
click at [240, 133] on button "Siguiente" at bounding box center [247, 131] width 48 height 12
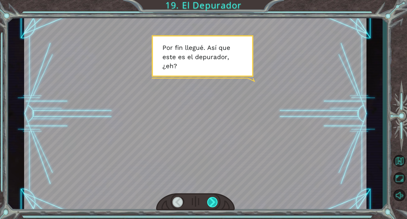
click at [214, 201] on div at bounding box center [212, 202] width 11 height 10
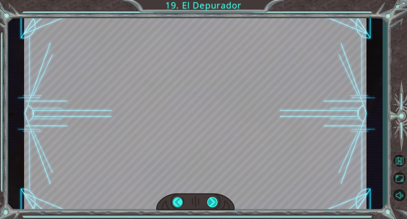
click at [214, 201] on div at bounding box center [212, 202] width 11 height 10
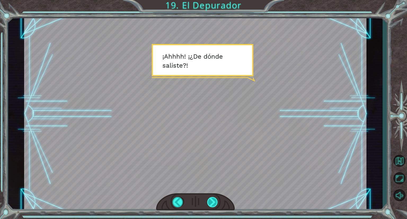
click at [214, 201] on div at bounding box center [212, 202] width 11 height 10
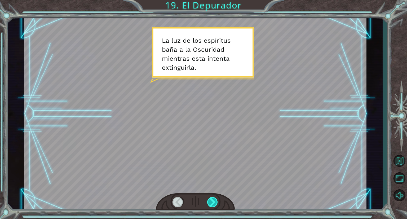
click at [214, 201] on div at bounding box center [212, 202] width 11 height 10
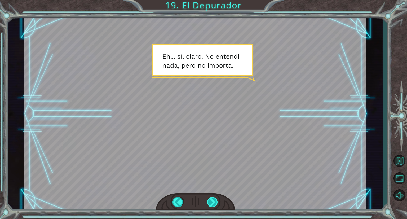
click at [214, 201] on div at bounding box center [212, 202] width 11 height 10
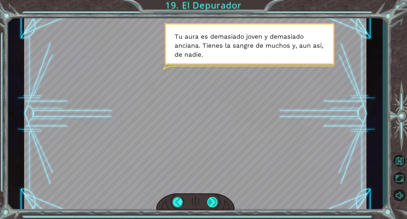
click at [214, 201] on div at bounding box center [212, 202] width 11 height 10
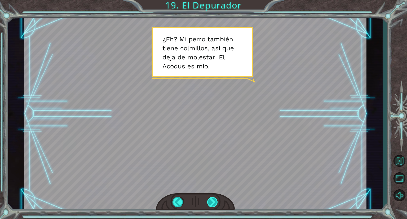
click at [214, 201] on div at bounding box center [212, 202] width 11 height 10
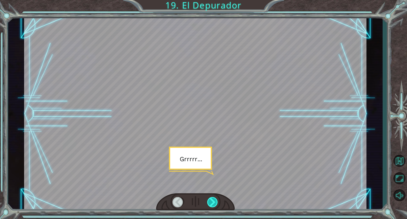
click at [214, 201] on div at bounding box center [212, 202] width 11 height 10
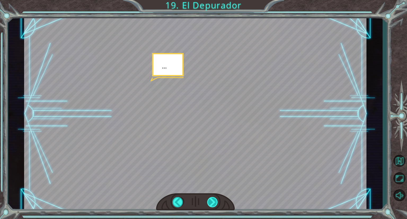
click at [214, 201] on div at bounding box center [212, 202] width 11 height 10
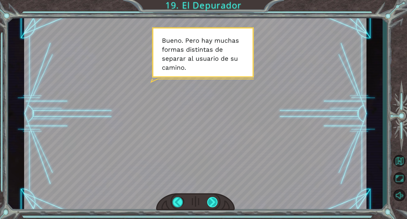
click at [214, 201] on div at bounding box center [212, 202] width 11 height 10
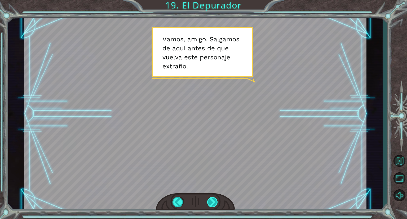
click at [214, 201] on div at bounding box center [212, 202] width 11 height 10
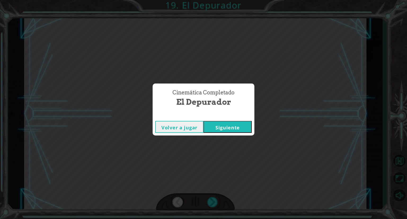
click at [220, 126] on button "Siguiente" at bounding box center [228, 127] width 48 height 12
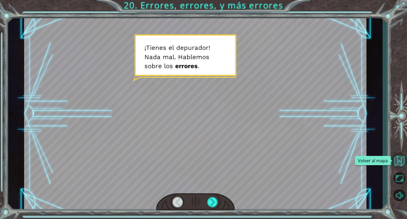
click at [398, 165] on button "Volver al mapa" at bounding box center [399, 160] width 15 height 15
